Goal: Transaction & Acquisition: Purchase product/service

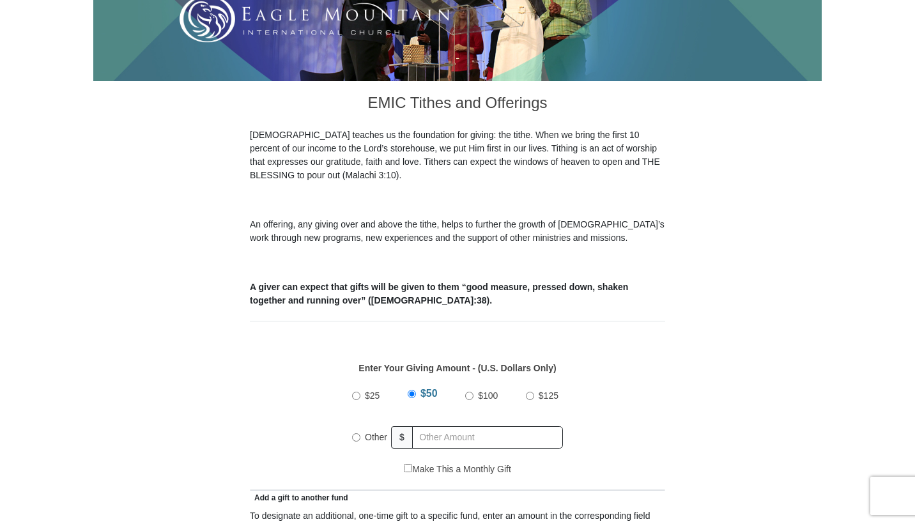
scroll to position [405, 0]
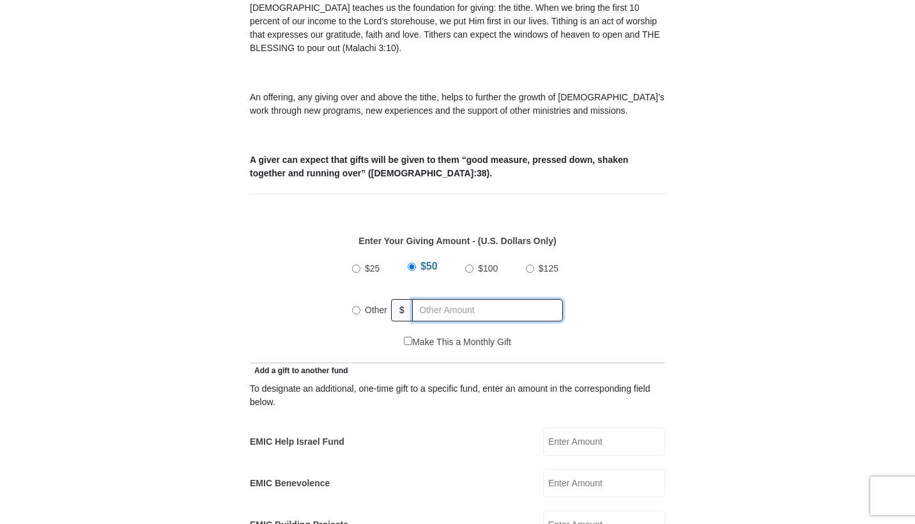
radio input "true"
click at [479, 299] on input "text" at bounding box center [490, 310] width 146 height 22
click at [417, 258] on label "$50" at bounding box center [429, 269] width 24 height 22
click at [417, 265] on input "$50" at bounding box center [412, 269] width 8 height 8
radio input "true"
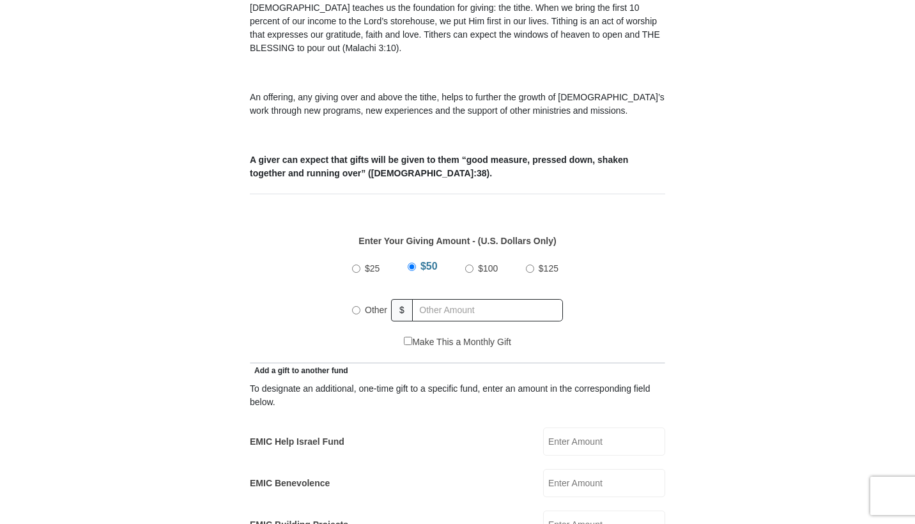
scroll to position [533, 0]
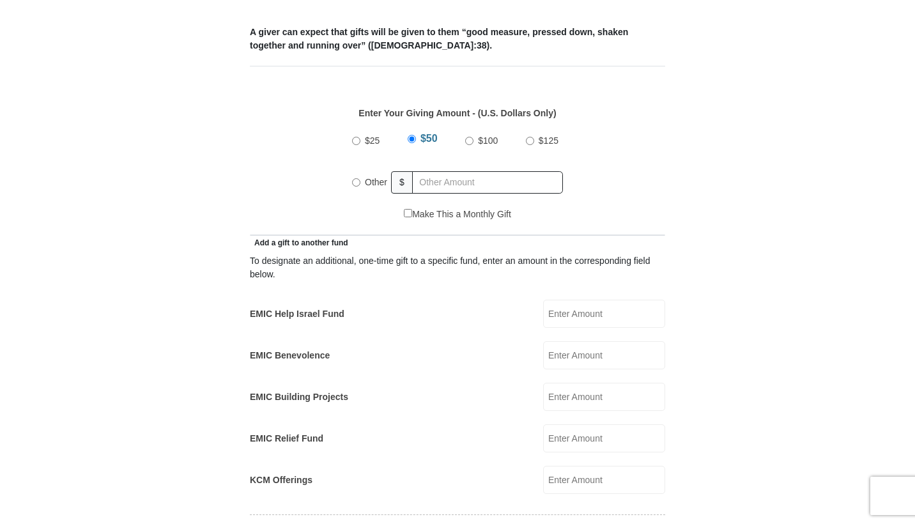
click at [590, 300] on input "EMIC Help Israel Fund" at bounding box center [604, 314] width 122 height 28
radio input "true"
click at [447, 171] on input "text" at bounding box center [490, 182] width 146 height 22
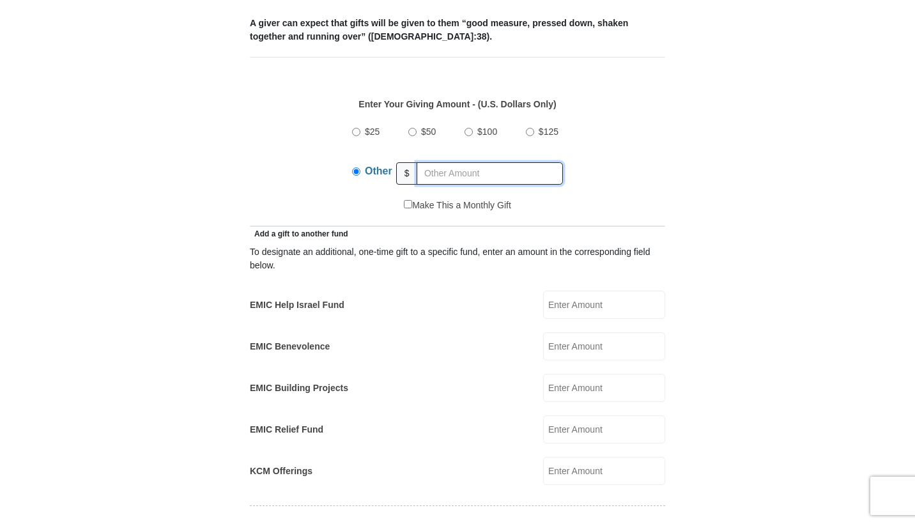
scroll to position [543, 0]
click at [422, 120] on label "$50" at bounding box center [429, 131] width 24 height 22
click at [417, 127] on input "$50" at bounding box center [412, 131] width 8 height 8
radio input "true"
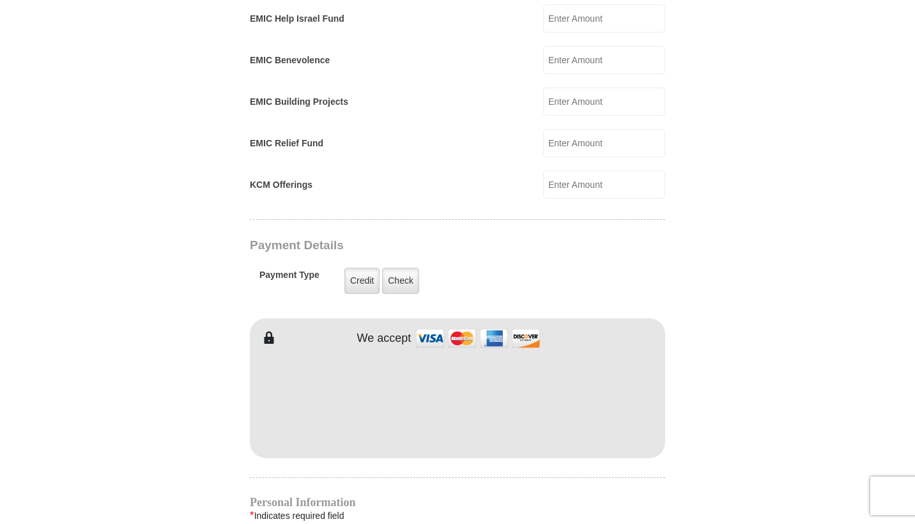
scroll to position [868, 0]
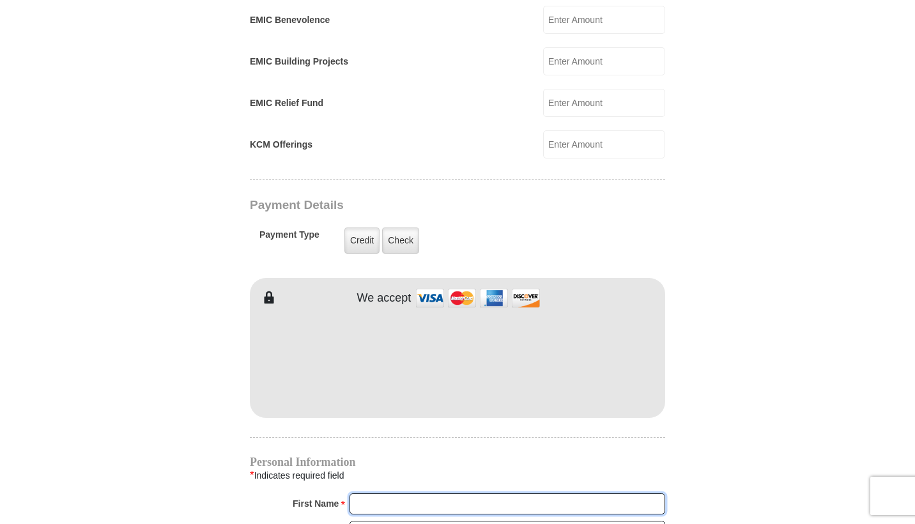
type input "Chiam"
type input "[PERSON_NAME]"
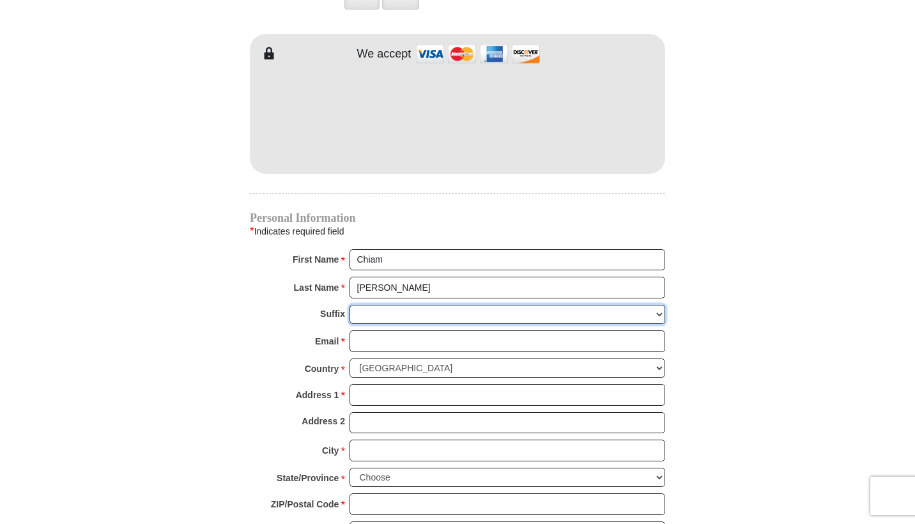
scroll to position [1148, 0]
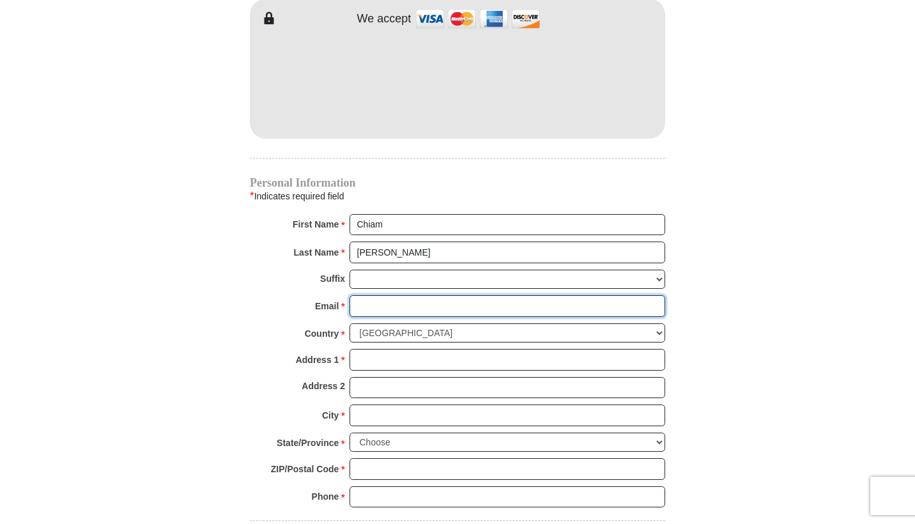
type input "[EMAIL_ADDRESS][PERSON_NAME][DOMAIN_NAME]"
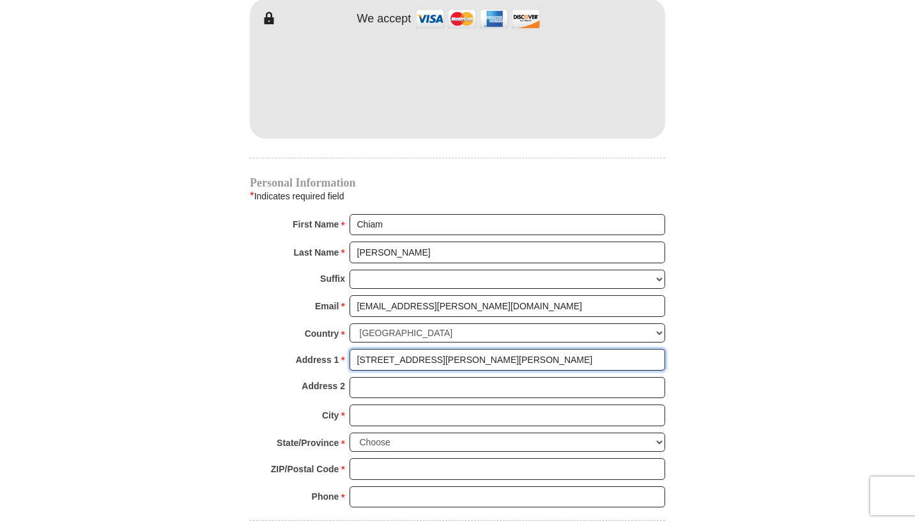
type input "[STREET_ADDRESS][PERSON_NAME][PERSON_NAME]"
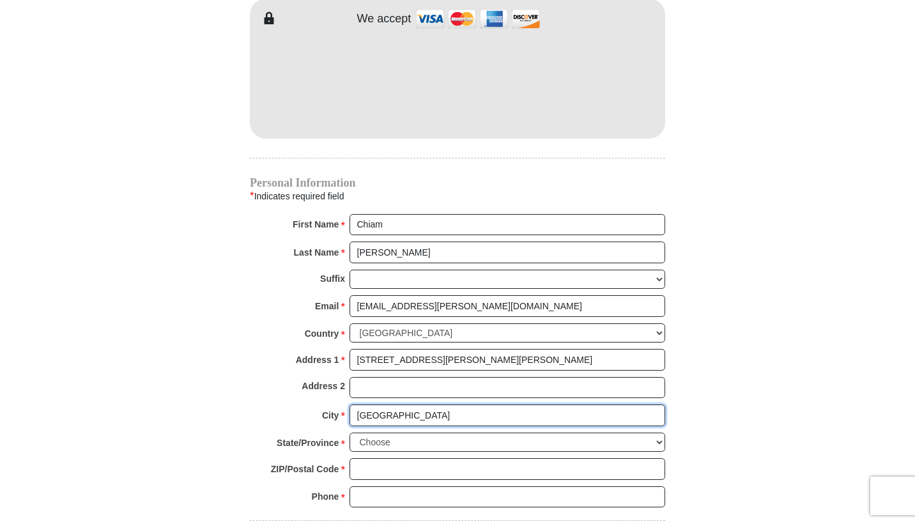
type input "[GEOGRAPHIC_DATA]"
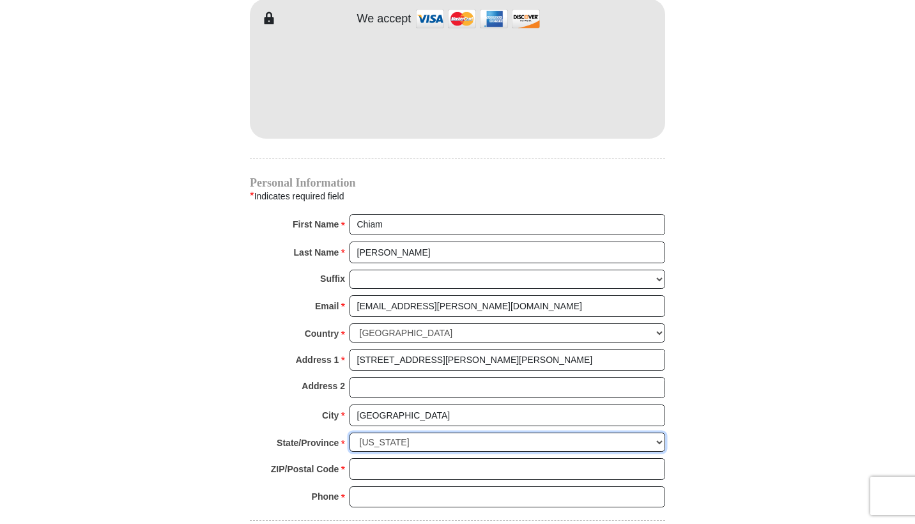
select select "IL"
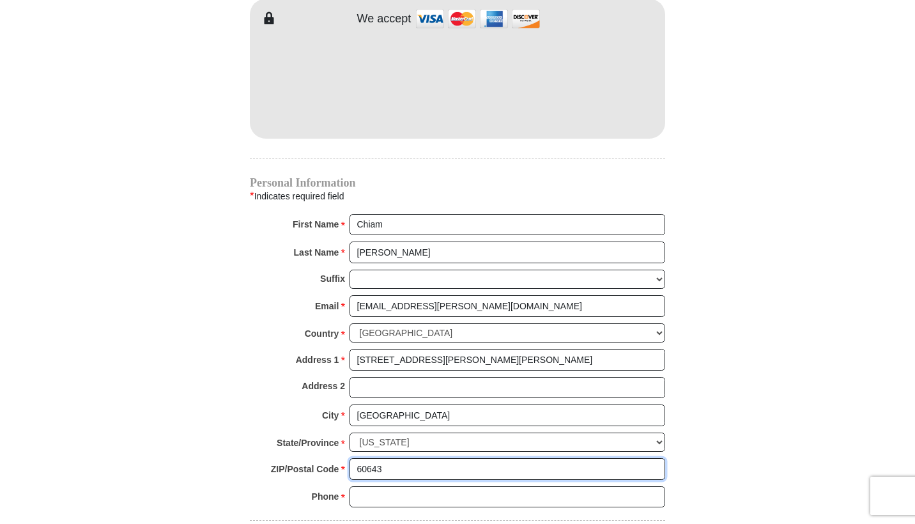
type input "60643"
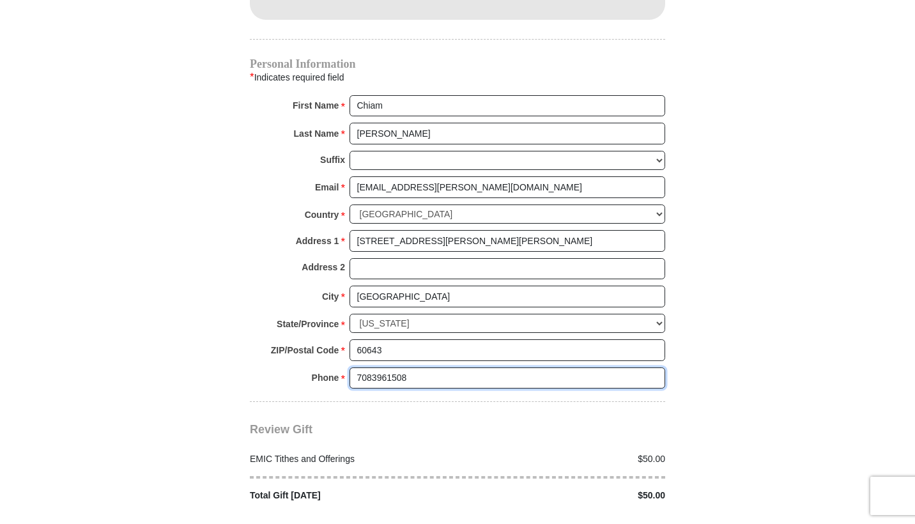
scroll to position [1332, 0]
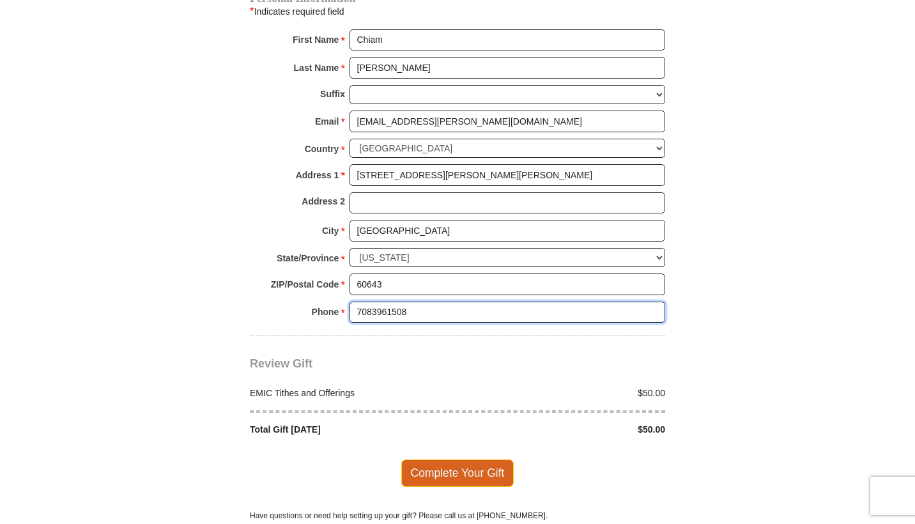
type input "7083961508"
click at [481, 459] on span "Complete Your Gift" at bounding box center [457, 472] width 113 height 27
